Goal: Information Seeking & Learning: Check status

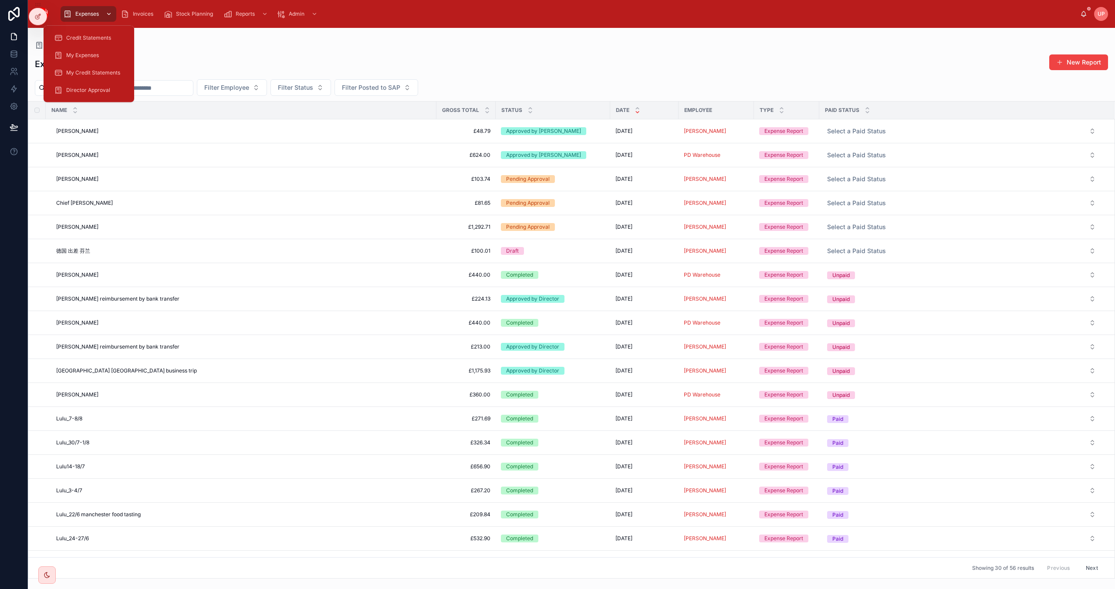
click at [94, 13] on span "Expenses" at bounding box center [87, 13] width 24 height 7
click at [86, 37] on span "Credit Statements" at bounding box center [88, 37] width 45 height 7
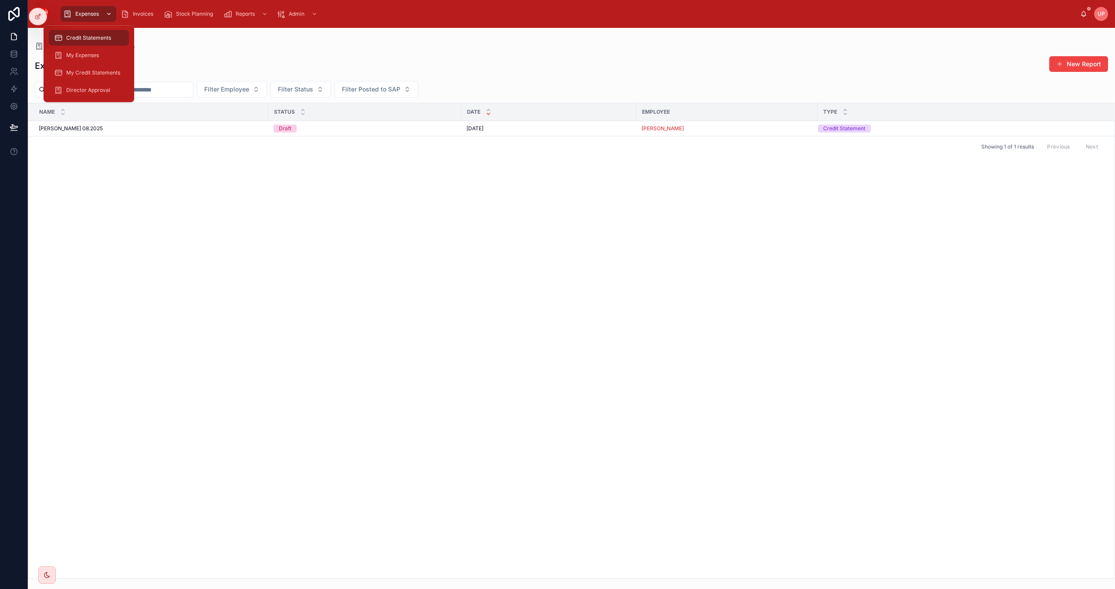
click at [96, 12] on span "Expenses" at bounding box center [87, 13] width 24 height 7
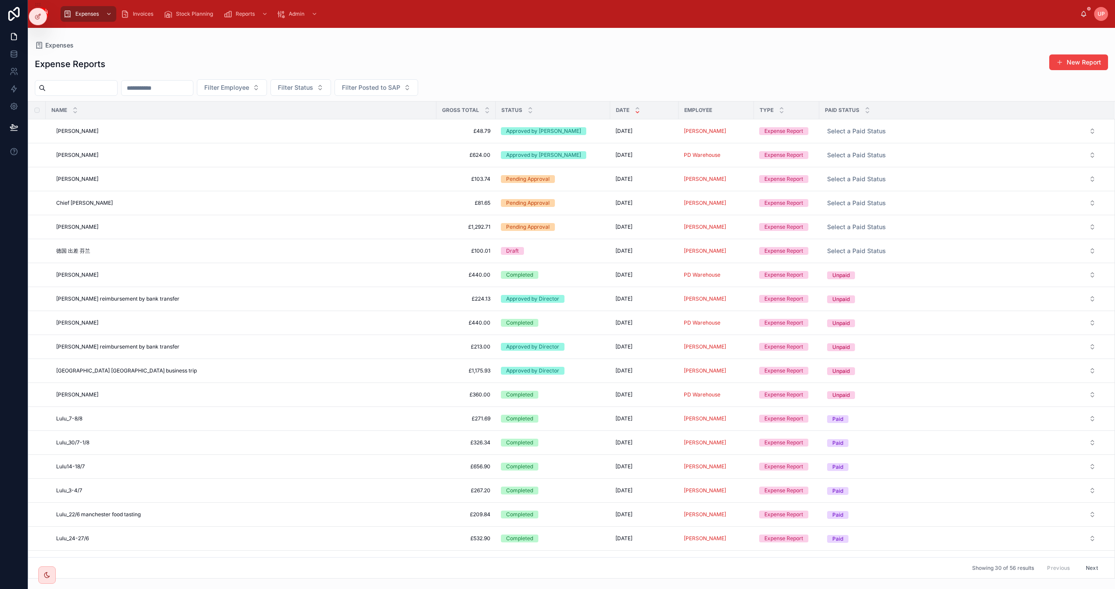
click at [539, 45] on div "Expenses" at bounding box center [571, 45] width 1073 height 7
click at [530, 109] on icon at bounding box center [530, 108] width 6 height 6
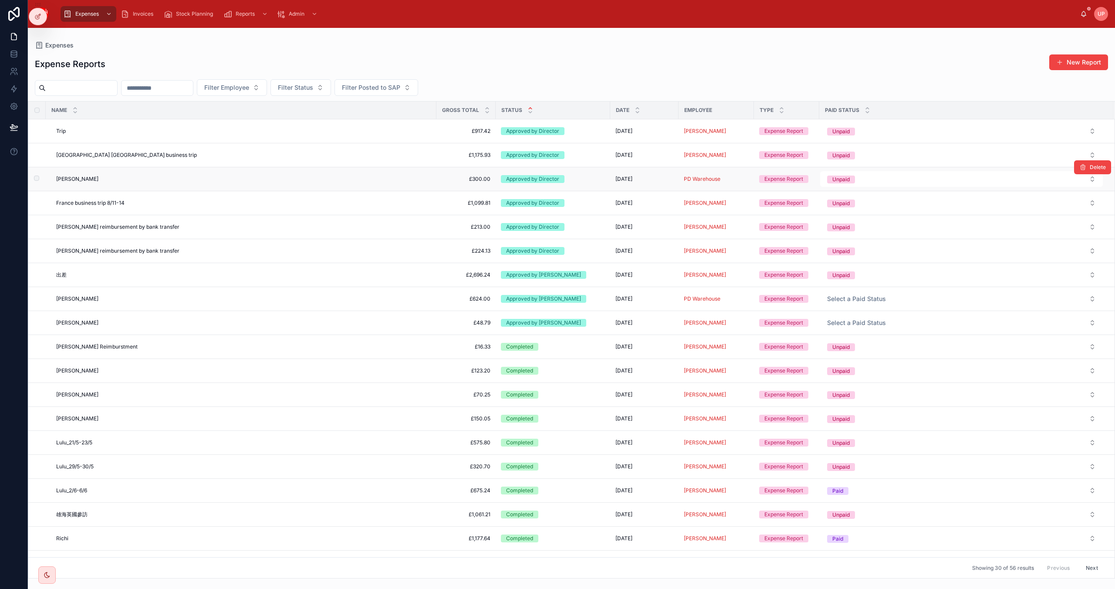
click at [70, 177] on span "[PERSON_NAME]" at bounding box center [77, 178] width 42 height 7
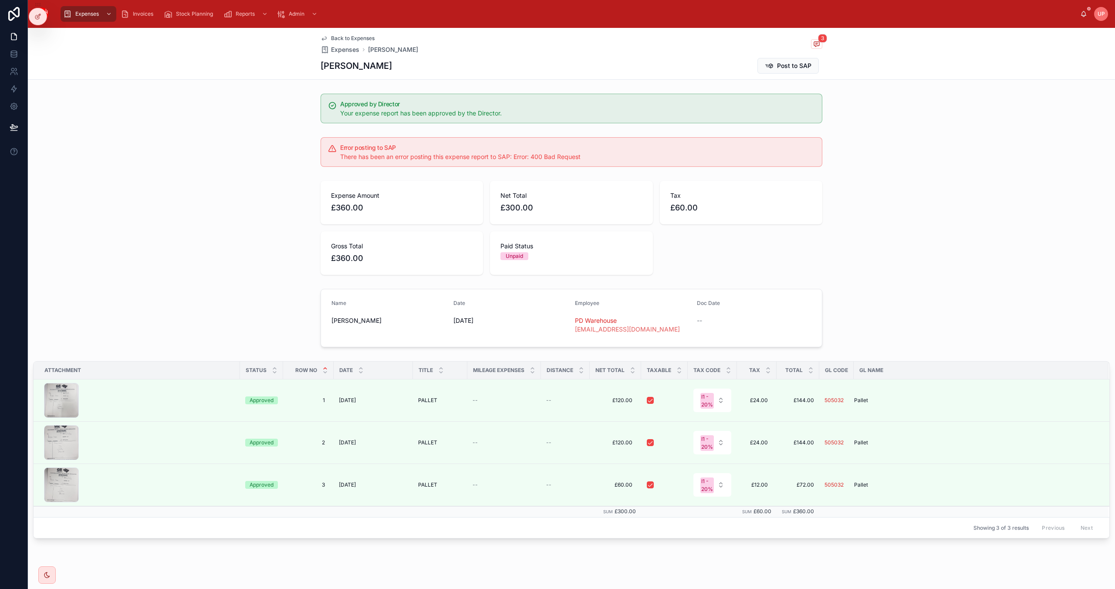
scroll to position [14, 0]
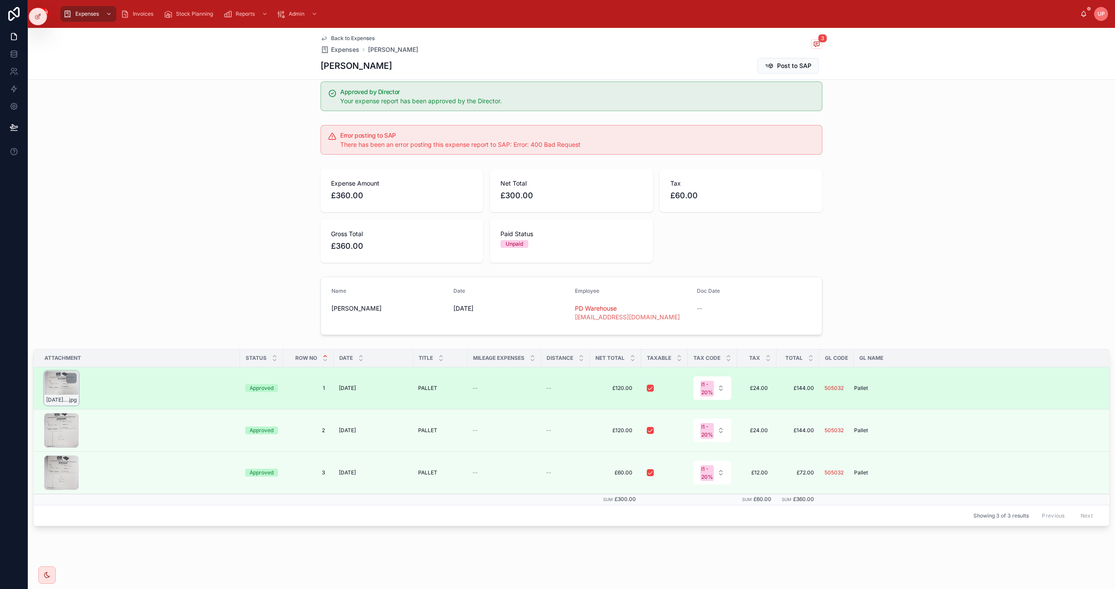
click at [60, 378] on div "[DATE]-pallets .jpg" at bounding box center [61, 388] width 35 height 35
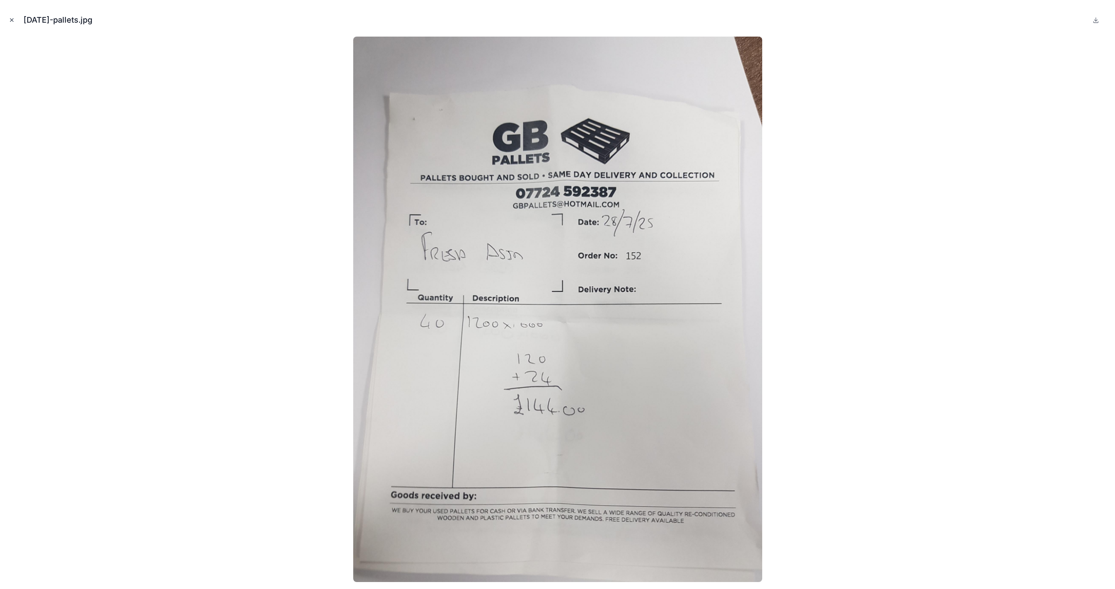
click at [15, 18] on button "Close modal" at bounding box center [12, 20] width 10 height 10
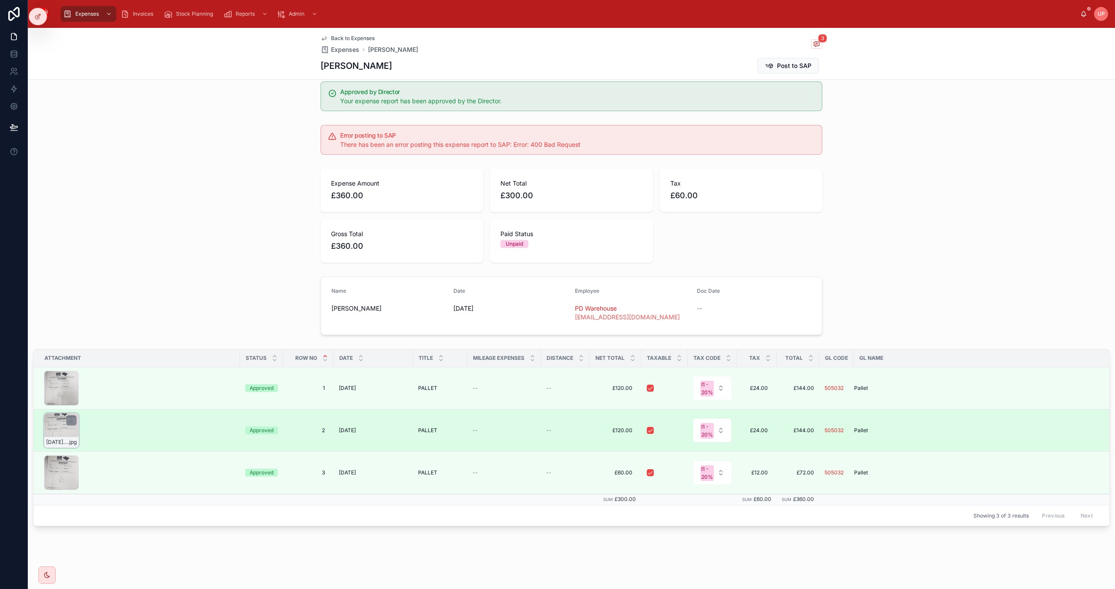
click at [73, 425] on div "[DATE]-pallets .jpg" at bounding box center [61, 430] width 35 height 35
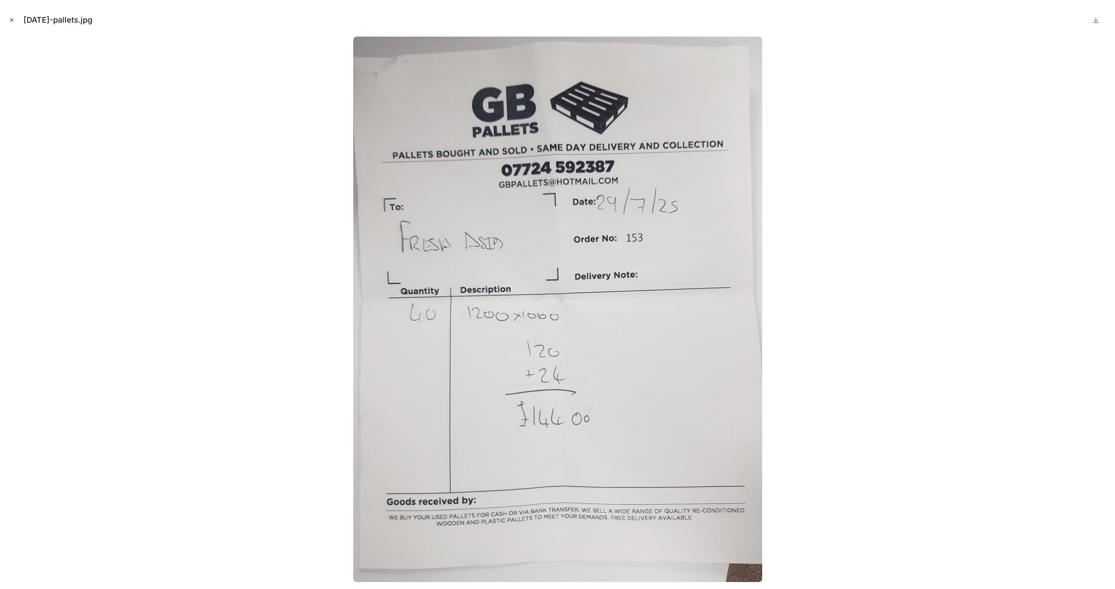
click at [11, 18] on icon "Close modal" at bounding box center [12, 20] width 6 height 6
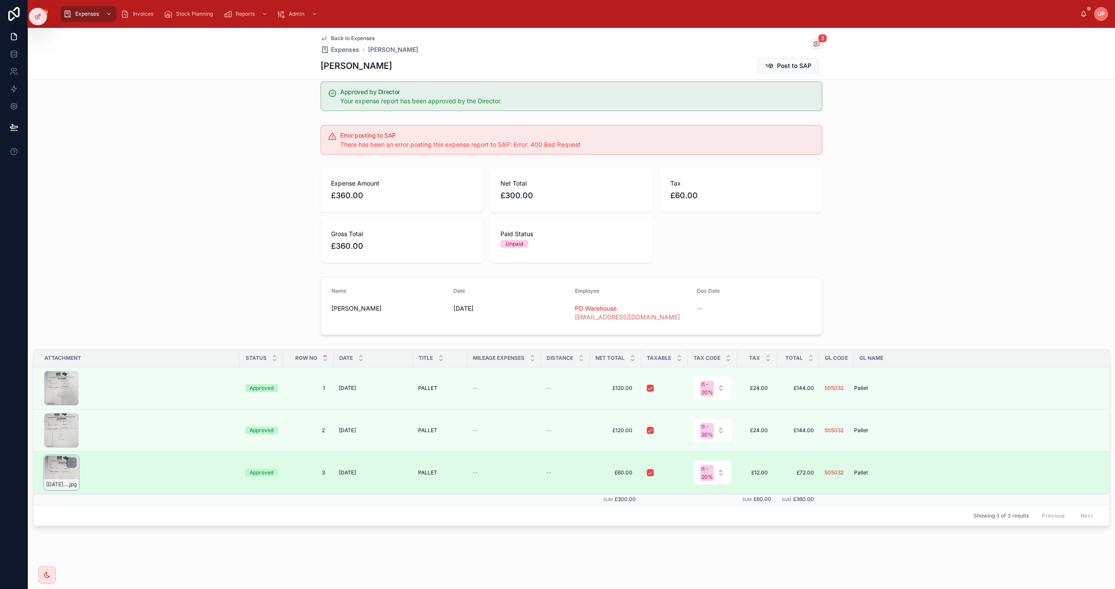
click at [57, 469] on div "[DATE]-pallets .jpg" at bounding box center [61, 472] width 35 height 35
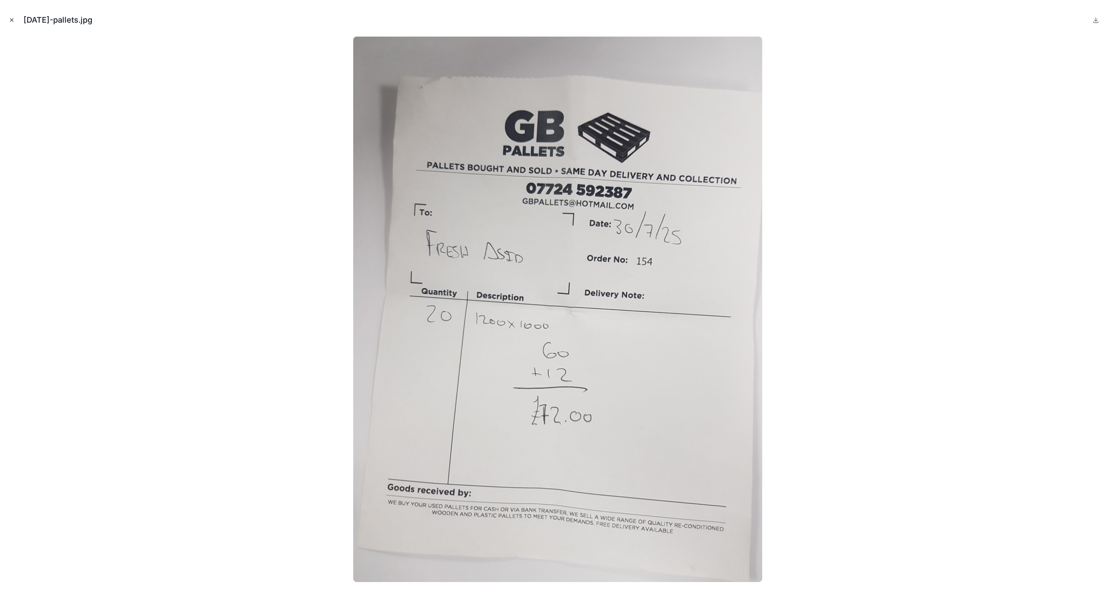
click at [13, 18] on icon "Close modal" at bounding box center [12, 20] width 6 height 6
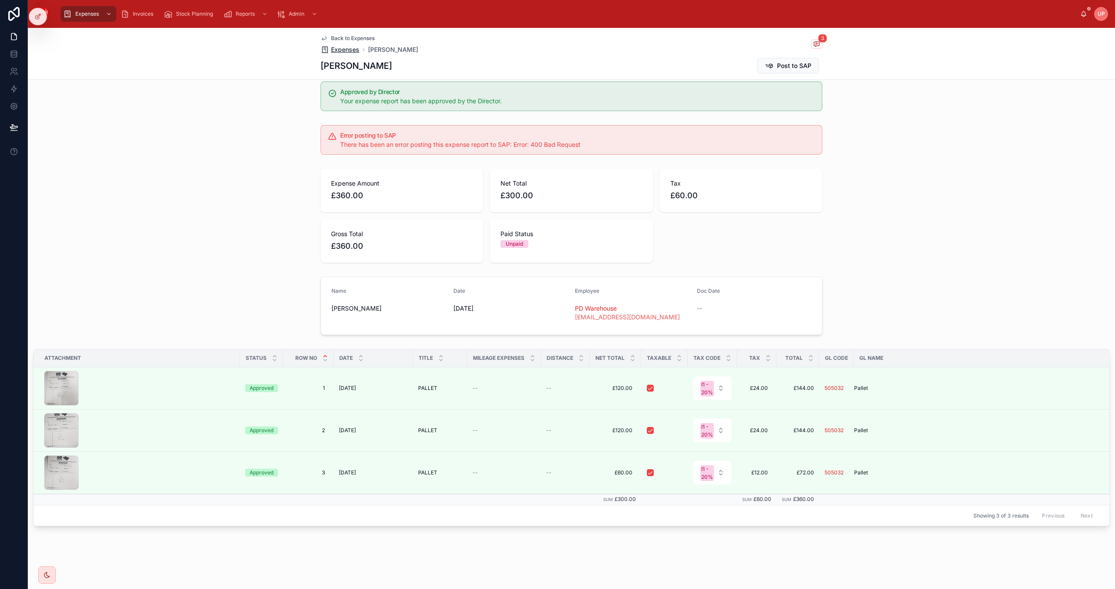
click at [342, 48] on span "Expenses" at bounding box center [345, 49] width 28 height 9
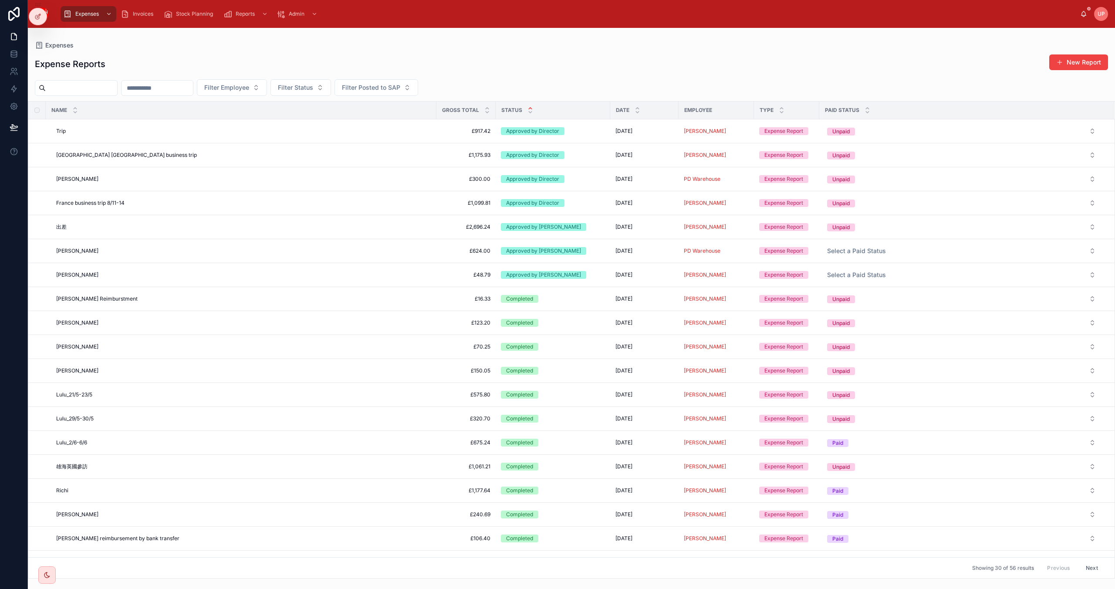
click at [105, 88] on input "text" at bounding box center [81, 88] width 71 height 12
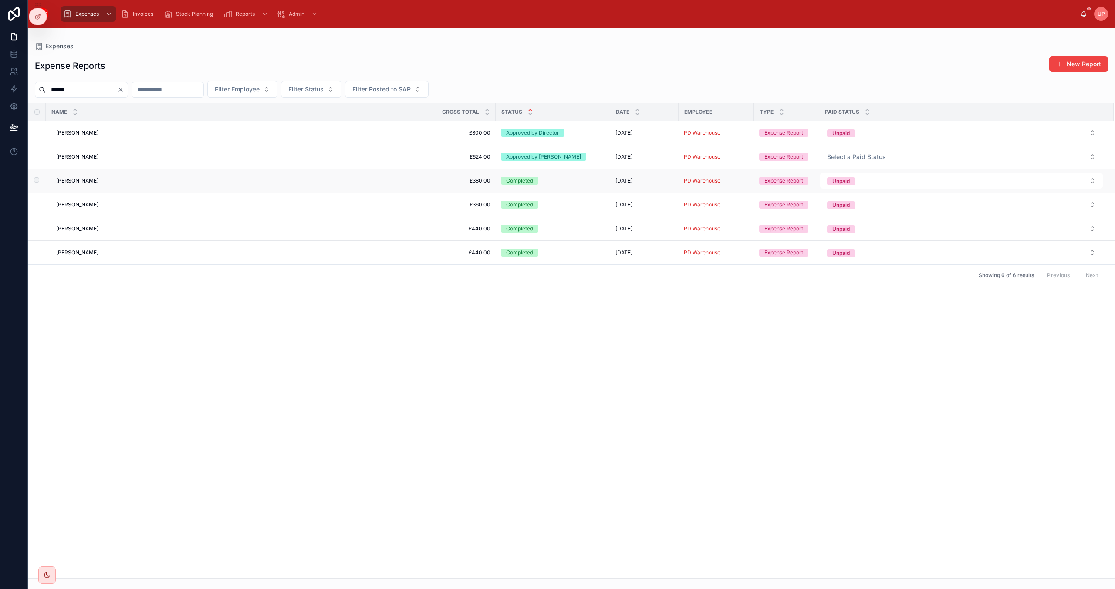
type input "******"
click at [522, 180] on div "Completed" at bounding box center [519, 181] width 27 height 8
